Goal: Information Seeking & Learning: Learn about a topic

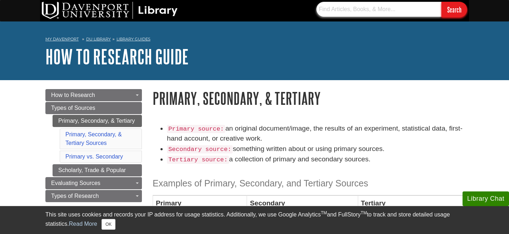
click at [349, 5] on input "text" at bounding box center [379, 9] width 125 height 15
type input "h"
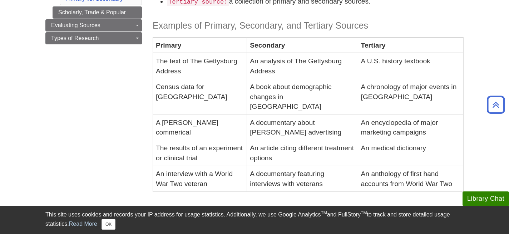
scroll to position [233, 0]
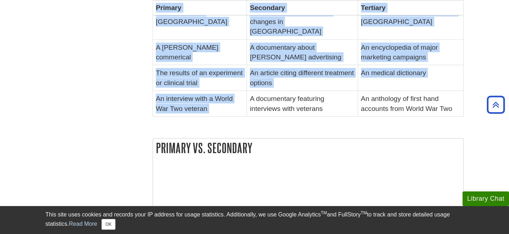
drag, startPoint x: 282, startPoint y: 83, endPoint x: 267, endPoint y: 114, distance: 34.3
click at [269, 112] on div "Primary source: an original document/image, the results of an experiment, stati…" at bounding box center [308, 8] width 311 height 234
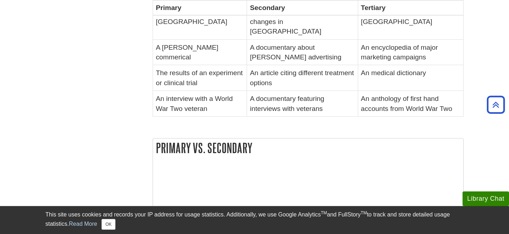
click at [264, 91] on td "A documentary featuring interviews with veterans" at bounding box center [302, 104] width 111 height 26
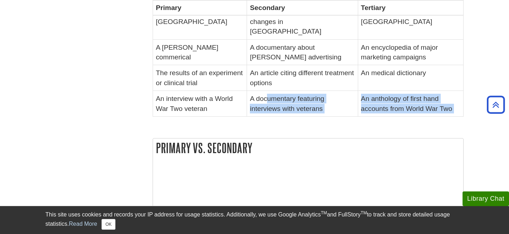
drag, startPoint x: 265, startPoint y: 88, endPoint x: 289, endPoint y: 124, distance: 42.8
click at [289, 124] on div "Primary source: an original document/image, the results of an experiment, stati…" at bounding box center [308, 119] width 311 height 457
